Goal: Information Seeking & Learning: Learn about a topic

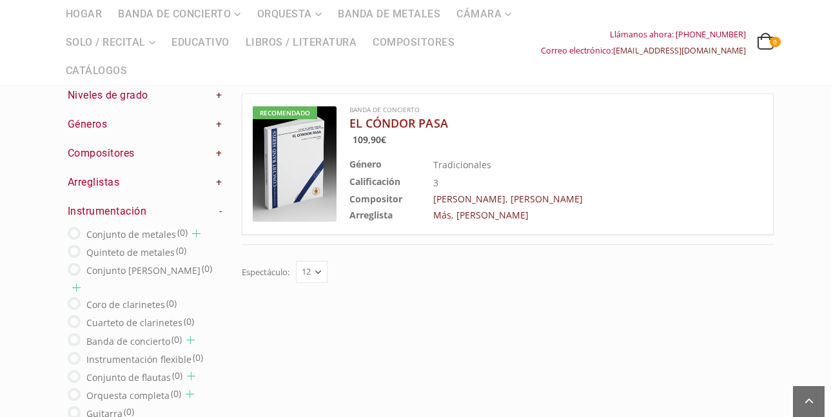
scroll to position [129, 0]
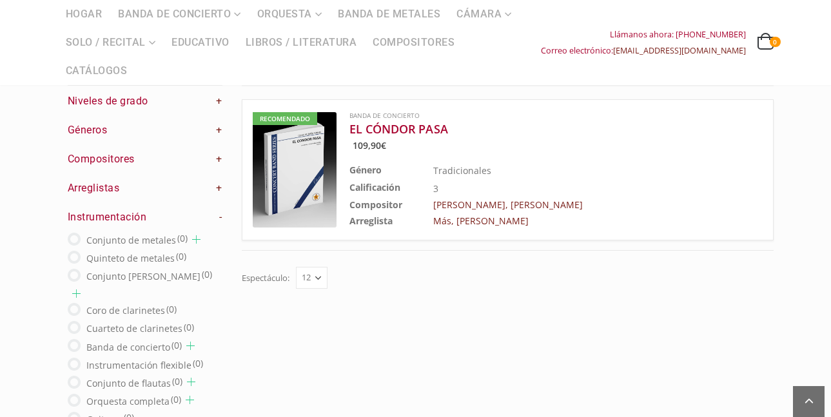
click at [318, 281] on select "12 24 36" at bounding box center [312, 278] width 32 height 22
select select "24"
click at [297, 267] on select "12 24 36" at bounding box center [312, 278] width 32 height 22
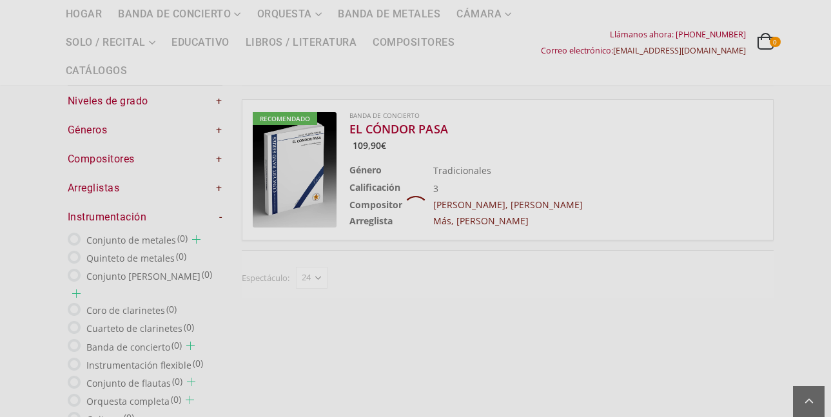
scroll to position [110, 0]
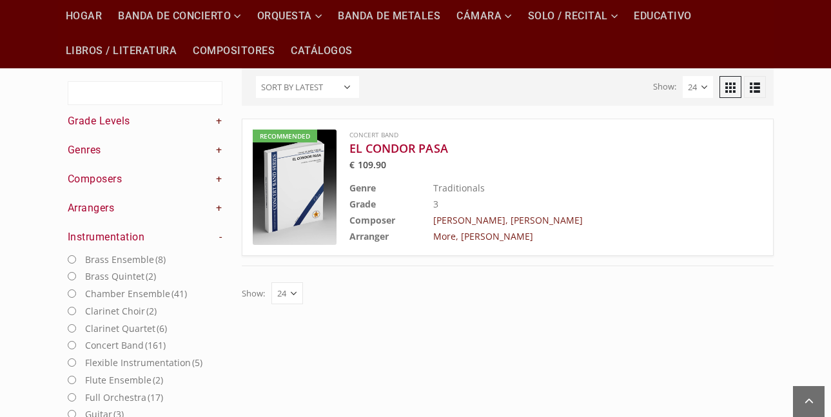
click at [314, 300] on div "Show: 12 24 36" at bounding box center [508, 290] width 532 height 48
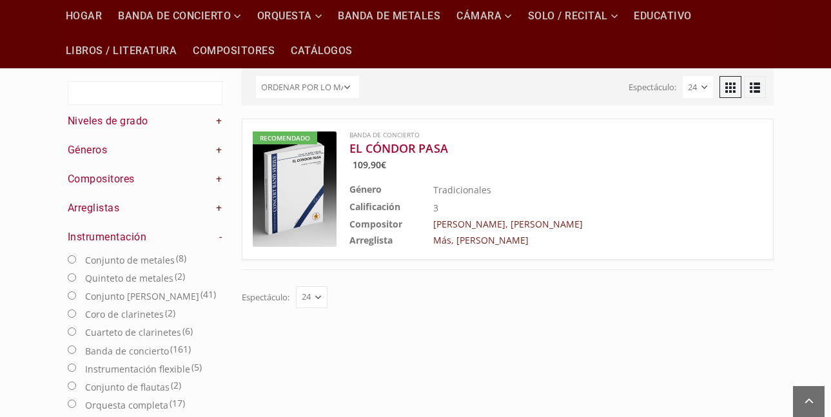
click at [297, 288] on select "12 24 36" at bounding box center [312, 297] width 32 height 22
select select "36"
click at [297, 286] on select "12 24 36" at bounding box center [312, 297] width 32 height 22
click at [482, 243] on font "Más, Luis Chávez" at bounding box center [480, 240] width 95 height 12
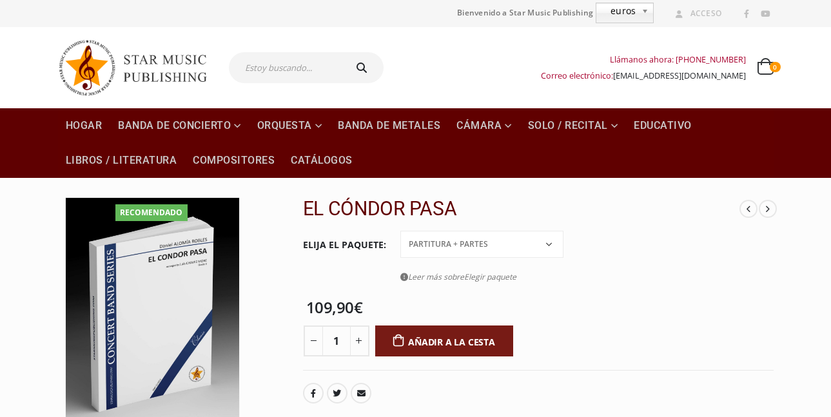
click at [304, 81] on input "text" at bounding box center [286, 67] width 114 height 31
type input "mix huaylas"
click at [343, 52] on button "submit" at bounding box center [363, 67] width 41 height 31
type input "mix huaylas"
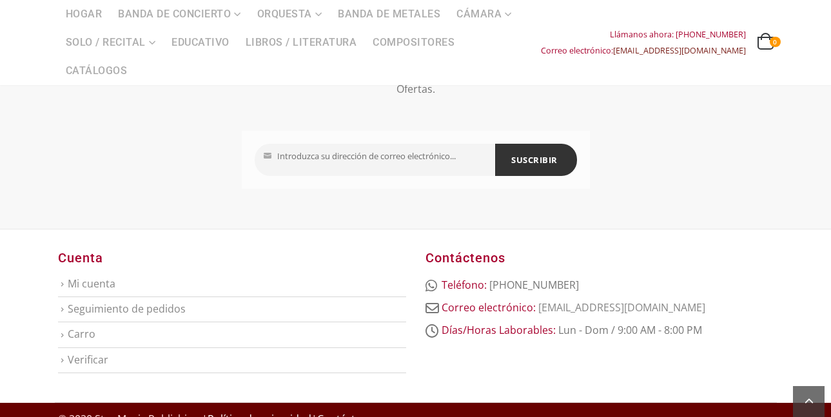
scroll to position [421, 0]
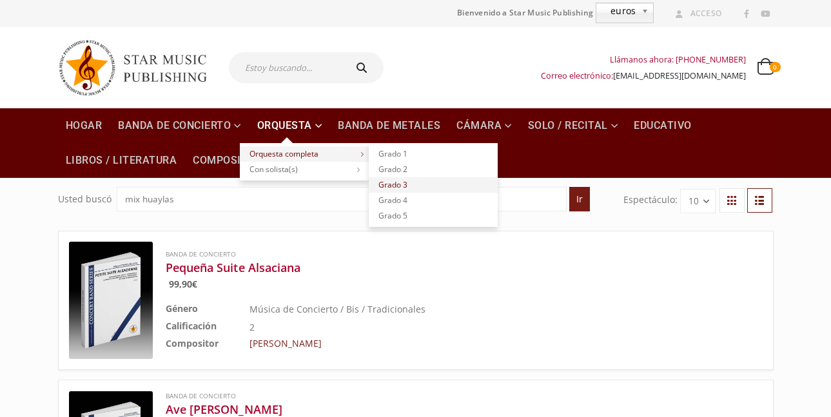
click at [401, 185] on font "Grado 3" at bounding box center [392, 184] width 29 height 11
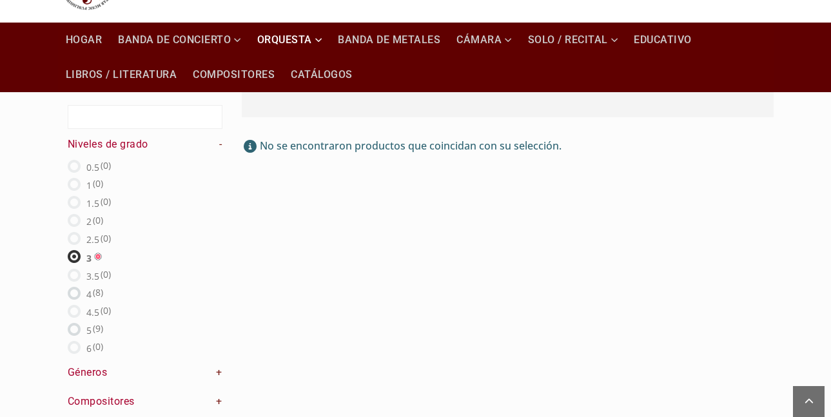
scroll to position [86, 0]
click at [75, 239] on ins at bounding box center [74, 238] width 13 height 13
click at [89, 239] on font "2.5" at bounding box center [92, 239] width 13 height 12
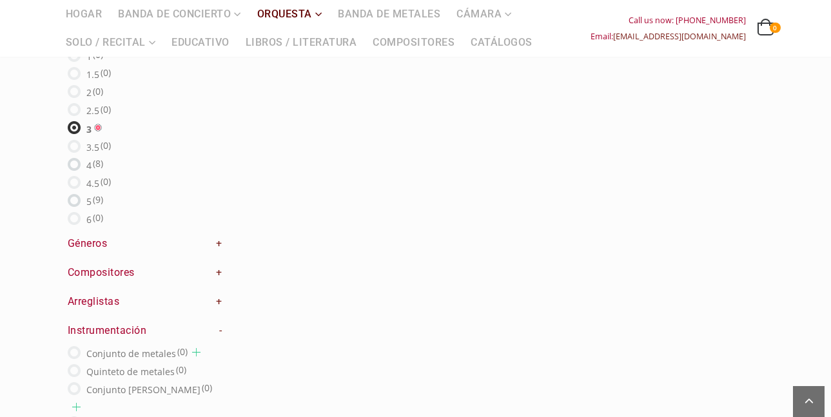
scroll to position [237, 0]
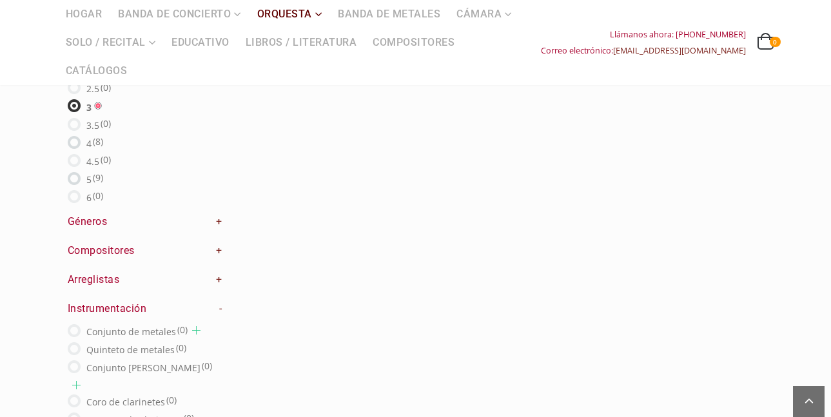
click at [97, 182] on font "(9)" at bounding box center [98, 178] width 10 height 12
radio input "false"
radio input "true"
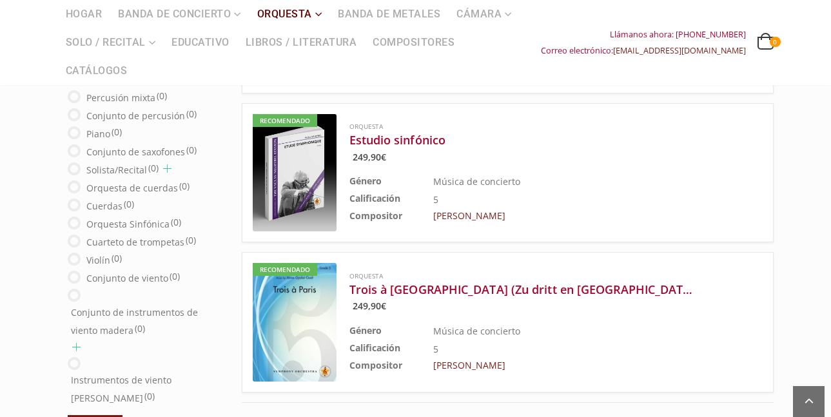
scroll to position [1465, 0]
